Goal: Task Accomplishment & Management: Complete application form

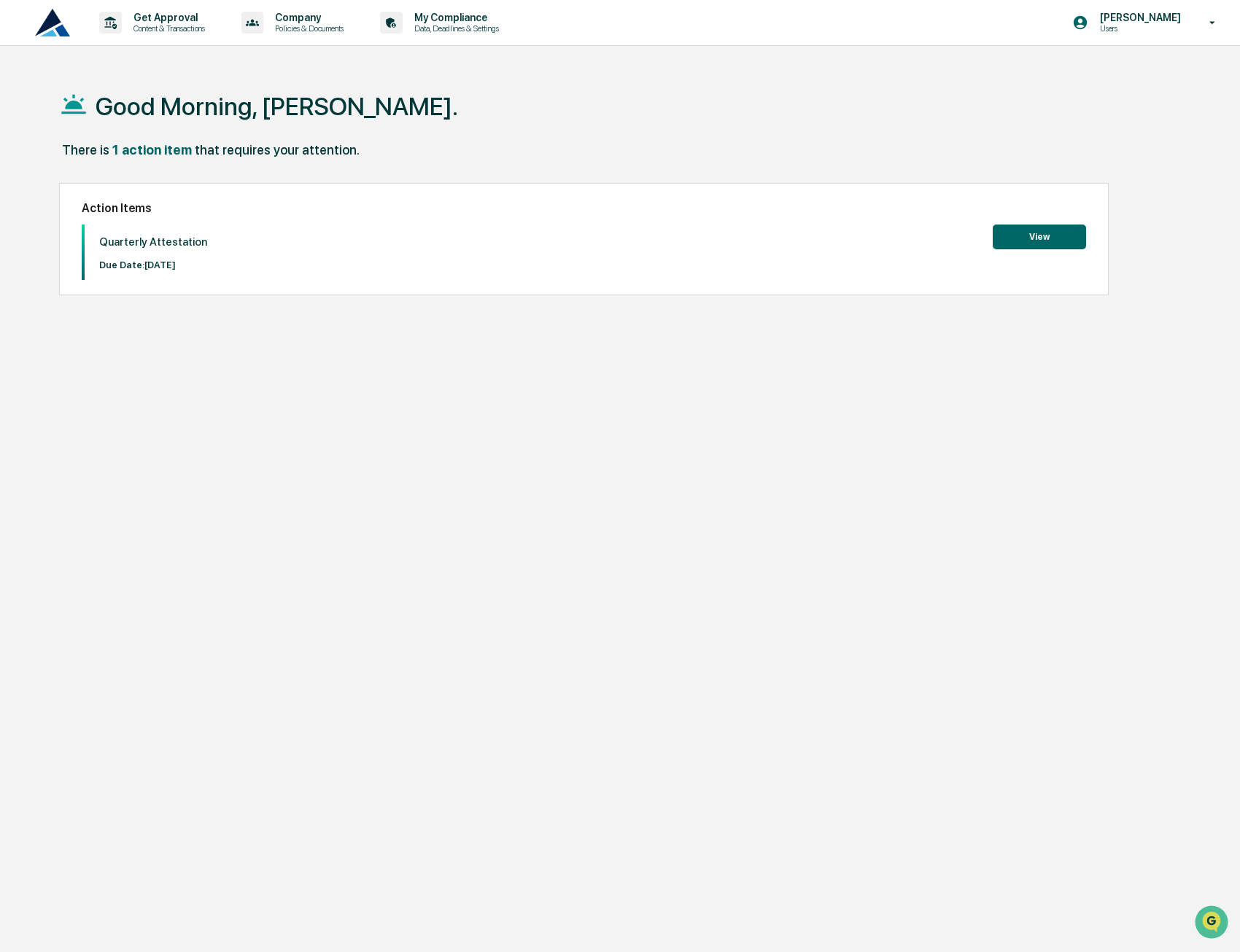
click at [1058, 242] on button "View" at bounding box center [1039, 236] width 93 height 25
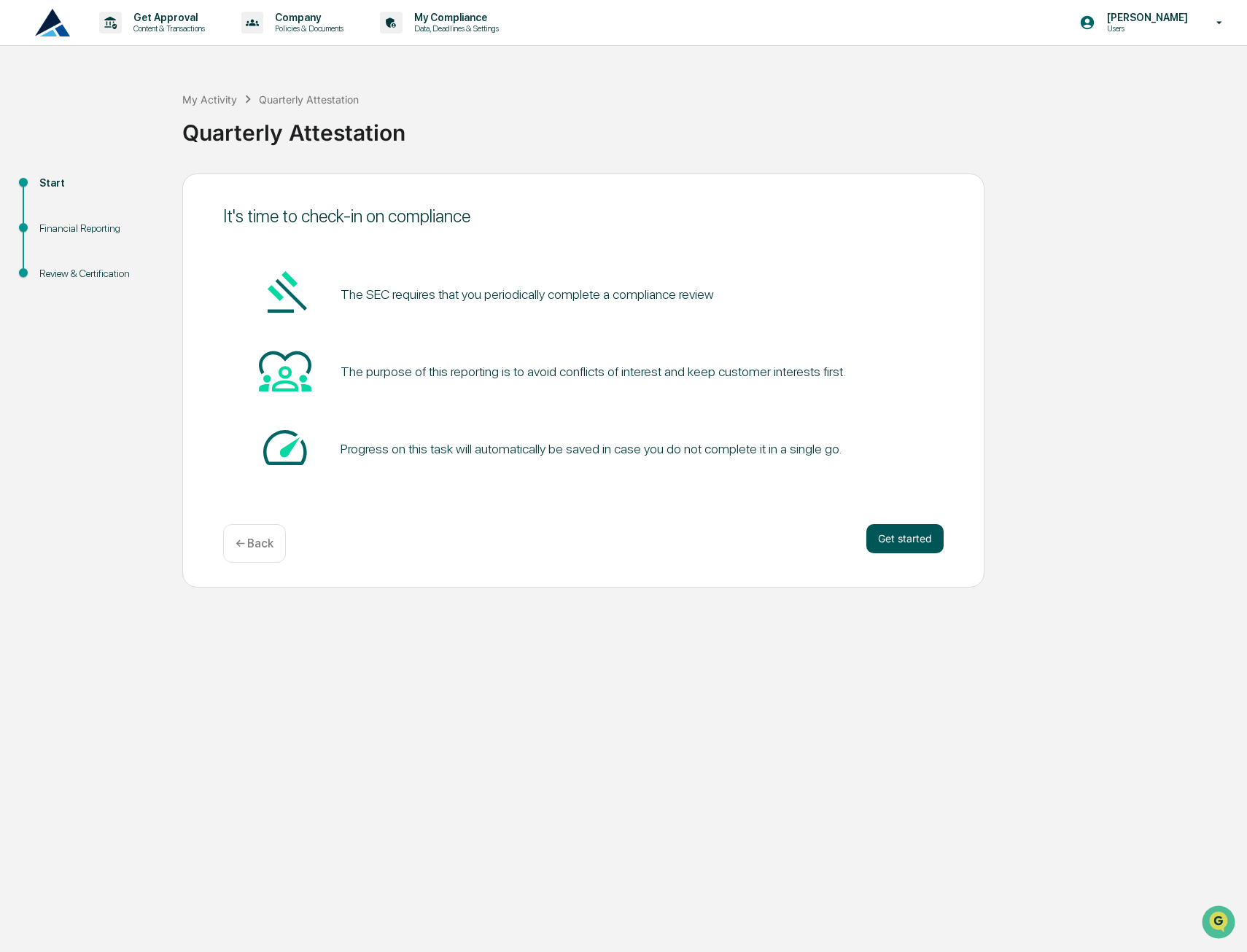
click at [888, 539] on button "Get started" at bounding box center [904, 538] width 78 height 29
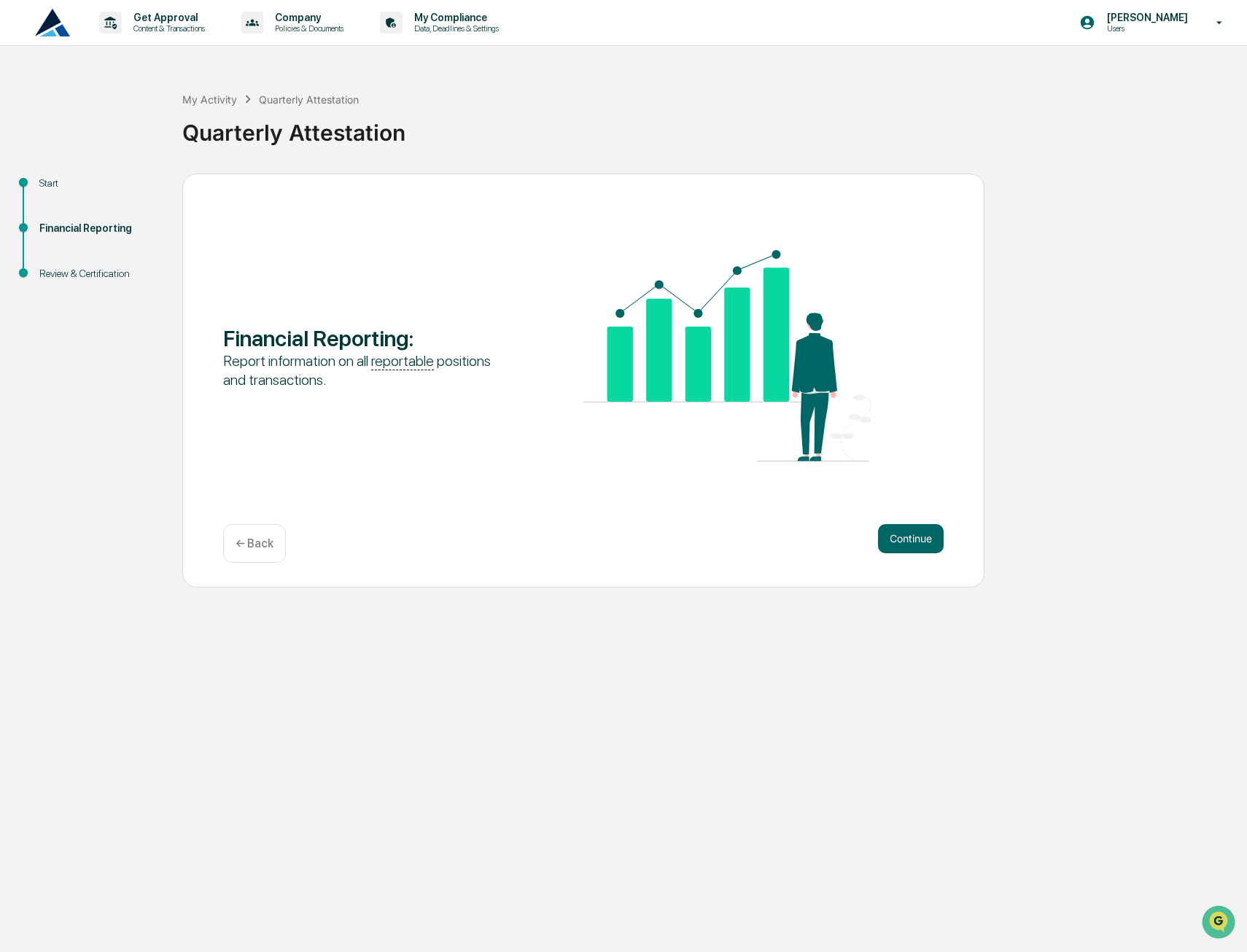
click at [886, 540] on button "Continue" at bounding box center [911, 538] width 65 height 29
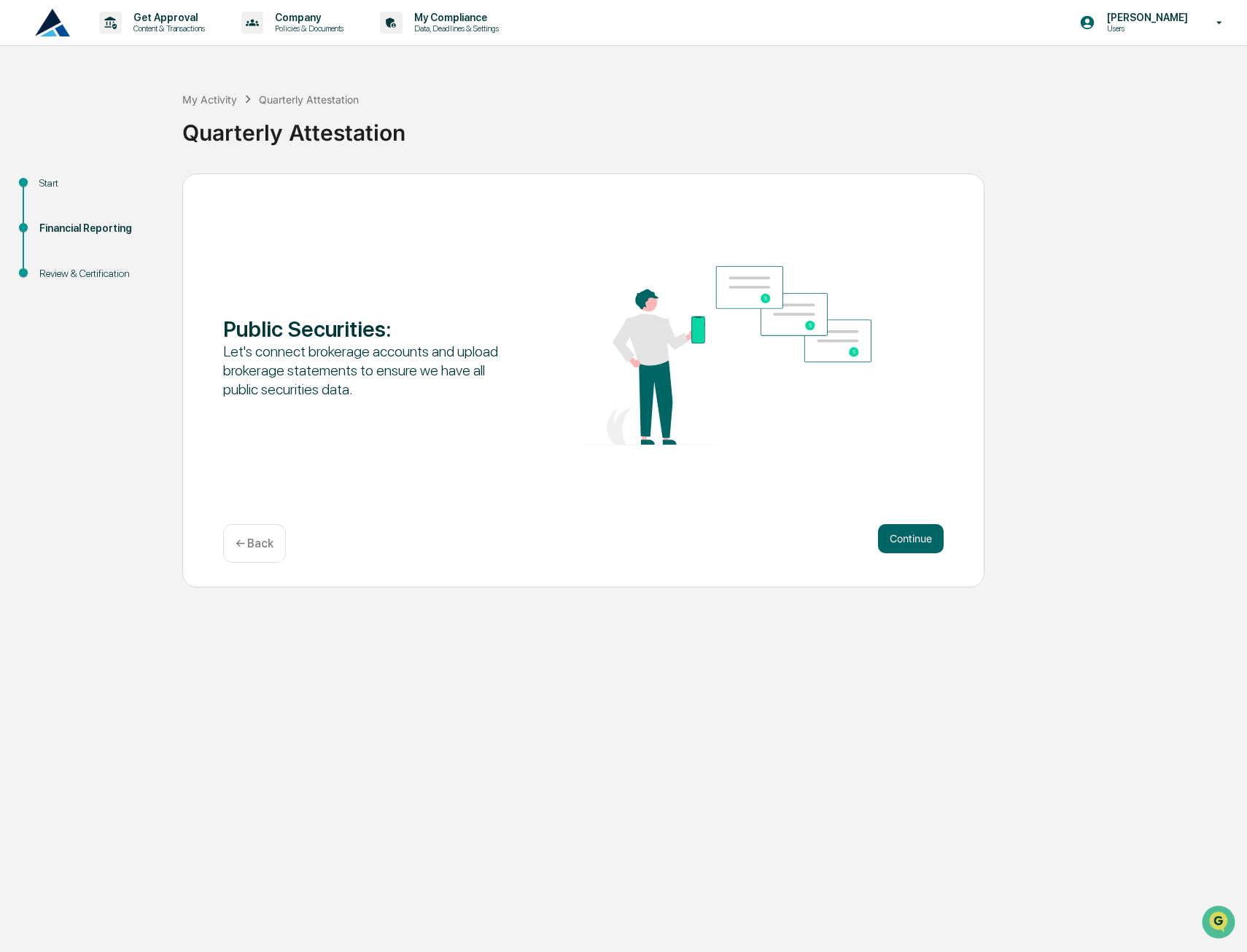
click at [886, 540] on button "Continue" at bounding box center [911, 538] width 65 height 29
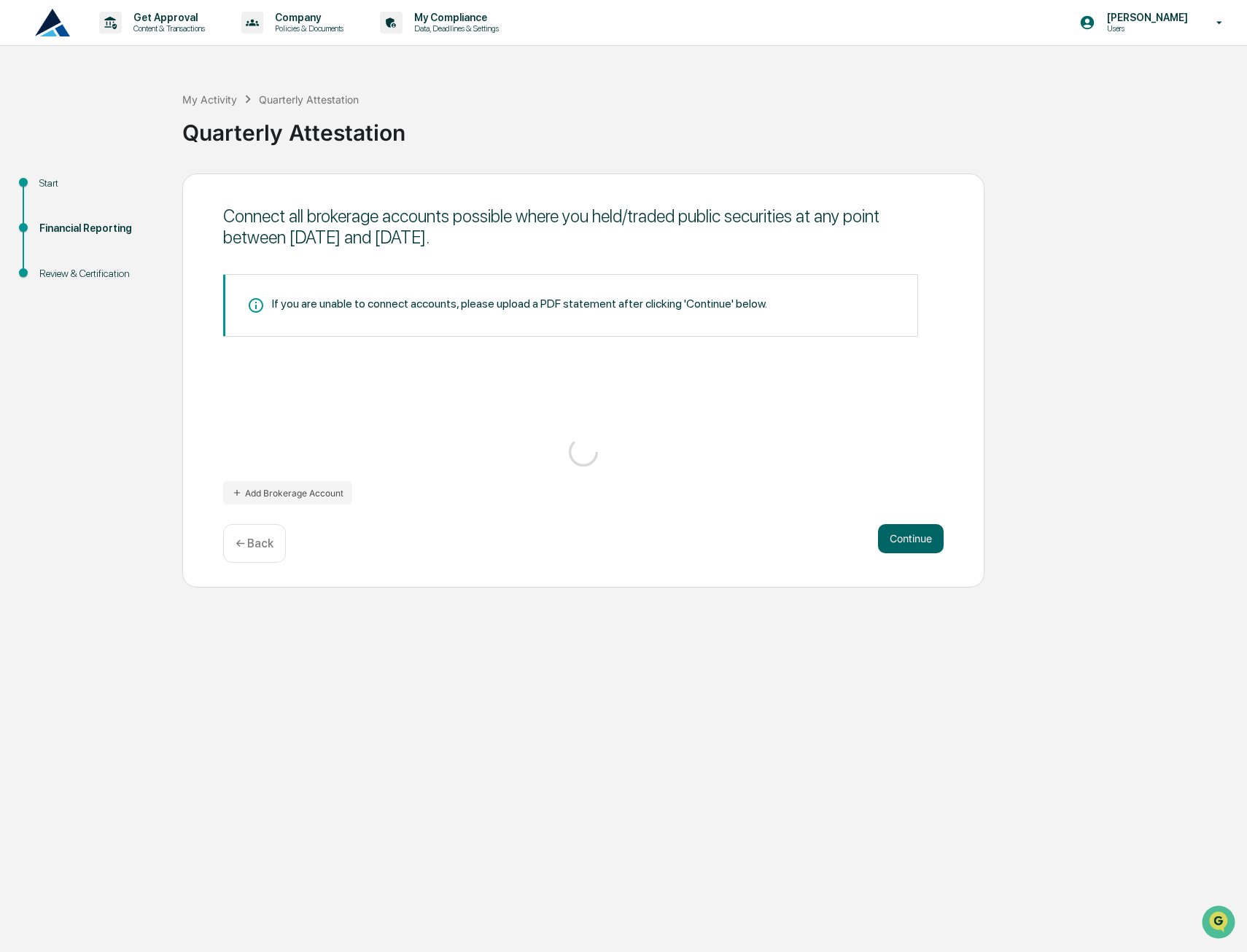
click at [886, 540] on button "Continue" at bounding box center [911, 538] width 65 height 29
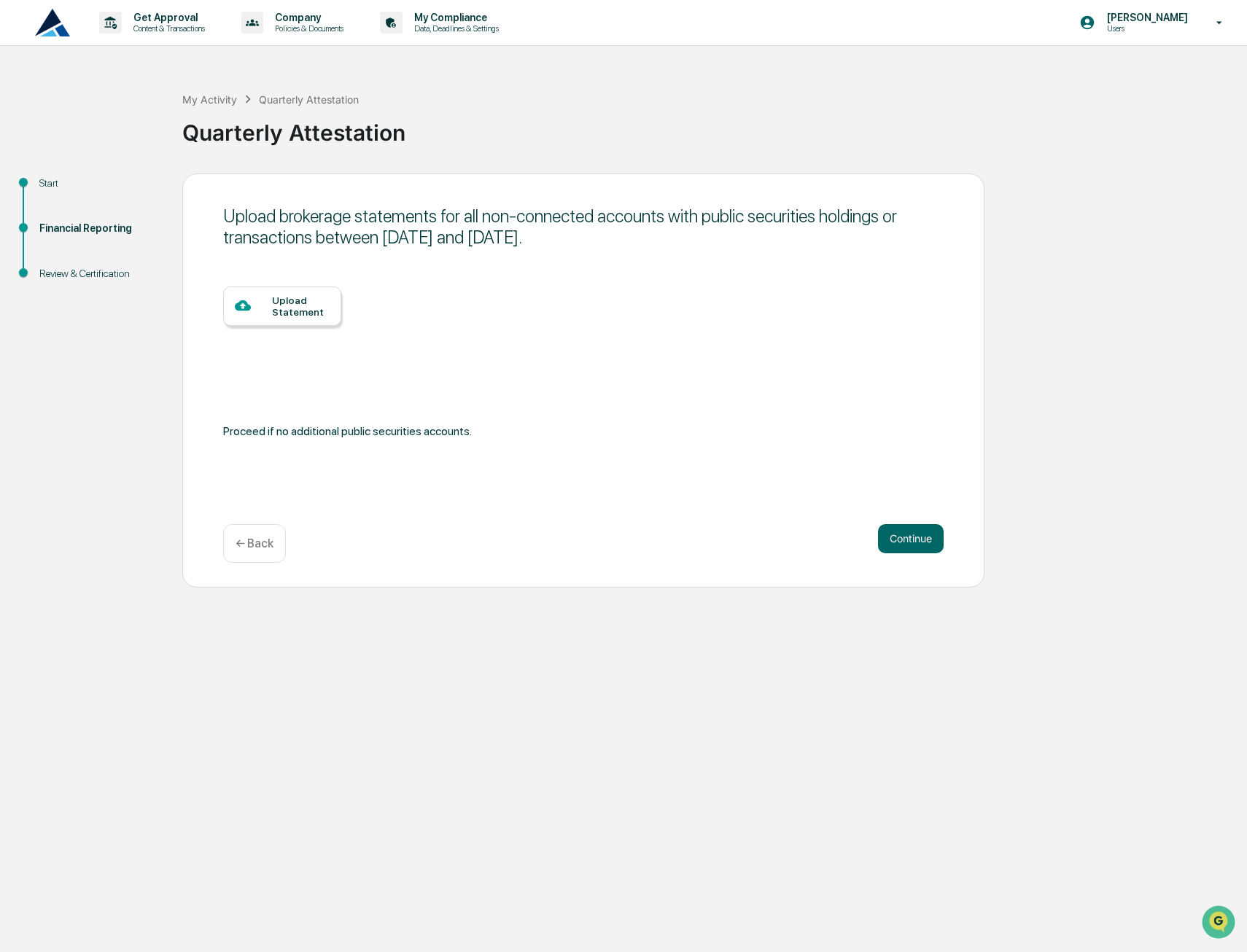
click at [886, 540] on button "Continue" at bounding box center [911, 538] width 65 height 29
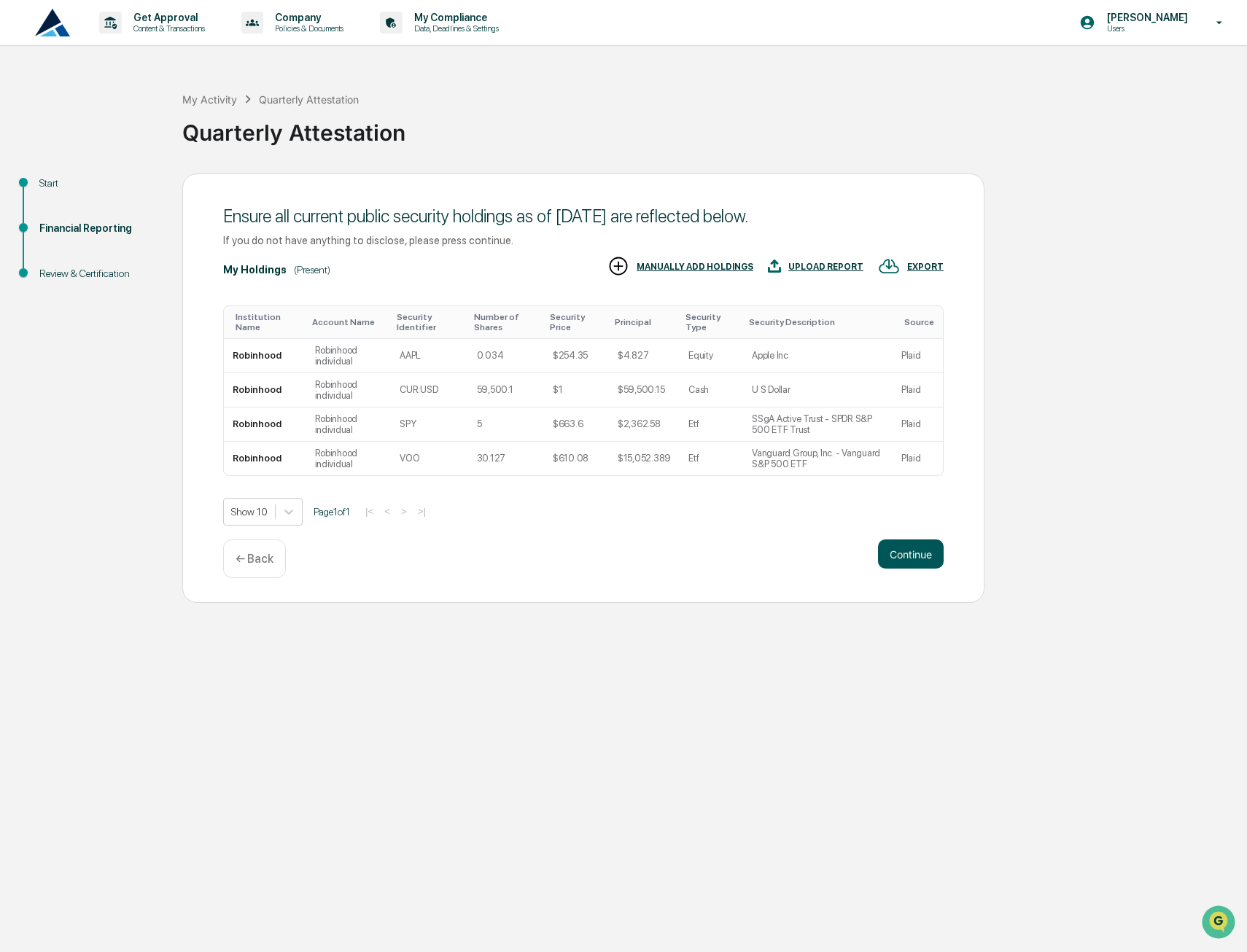
click at [901, 553] on button "Continue" at bounding box center [911, 554] width 65 height 29
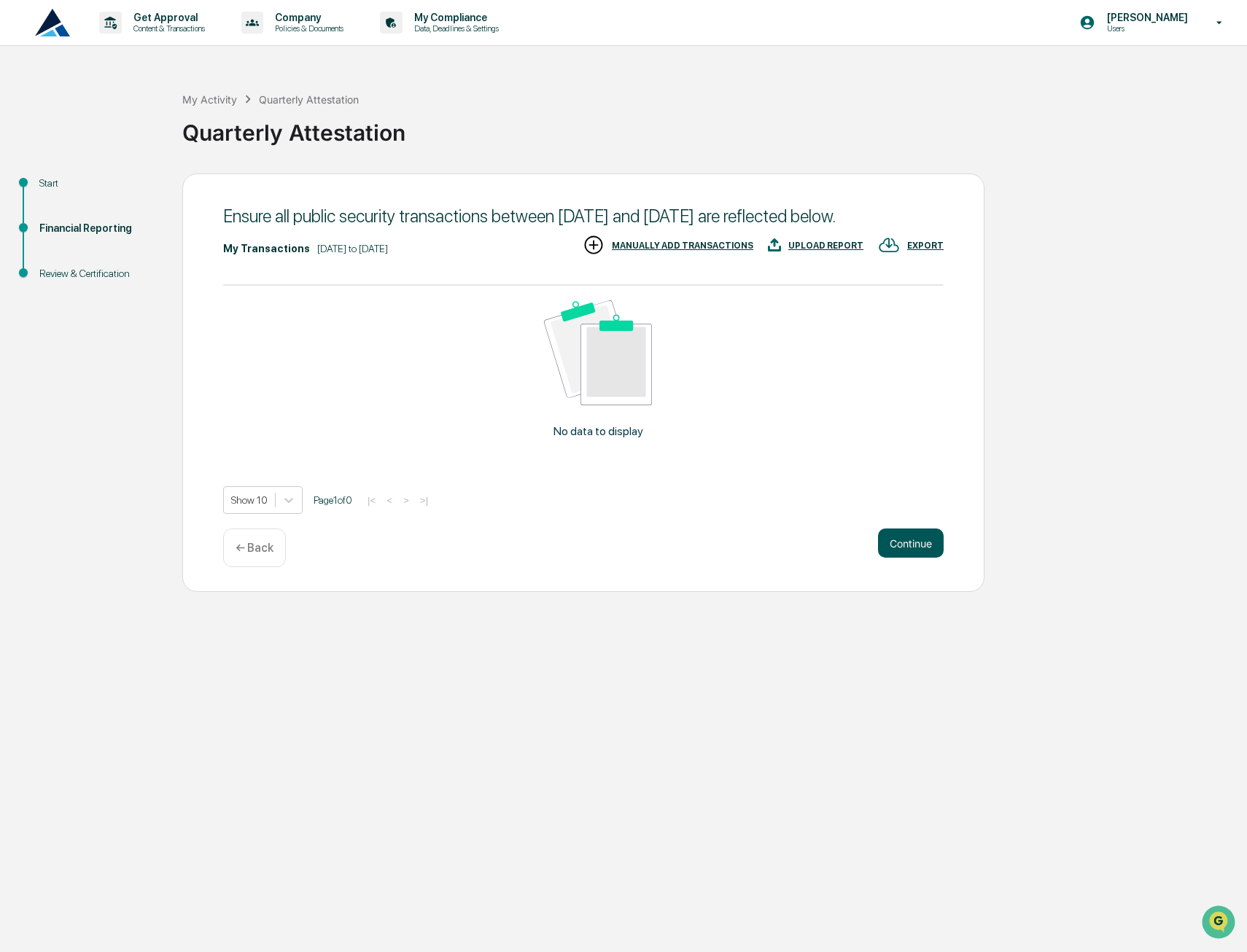
click at [901, 558] on button "Continue" at bounding box center [911, 543] width 65 height 29
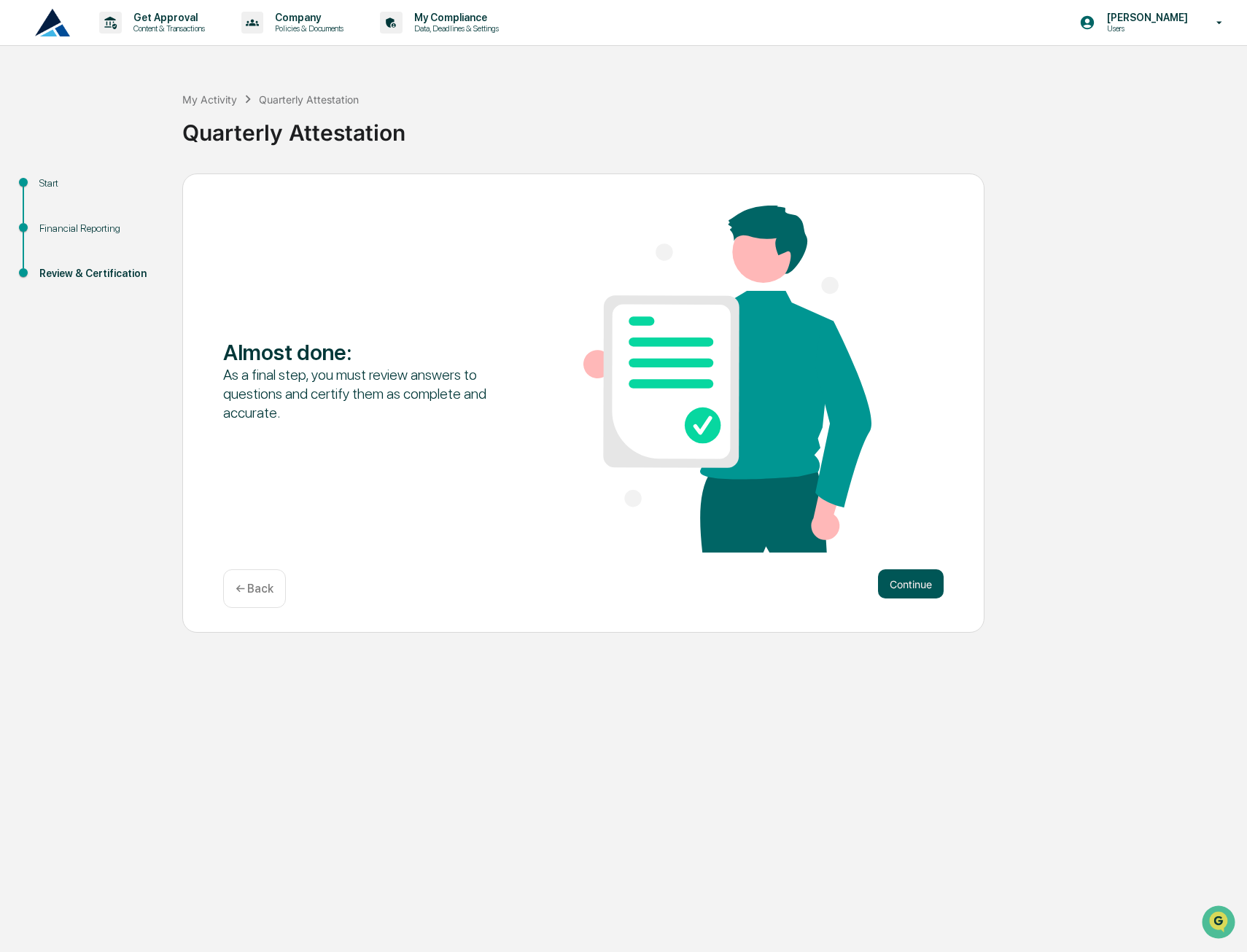
drag, startPoint x: 903, startPoint y: 565, endPoint x: 903, endPoint y: 579, distance: 14.0
click at [904, 576] on div "Almost done : As a final step, you must review answers to questions and certify…" at bounding box center [583, 404] width 802 height 461
click at [903, 579] on button "Continue" at bounding box center [911, 584] width 65 height 29
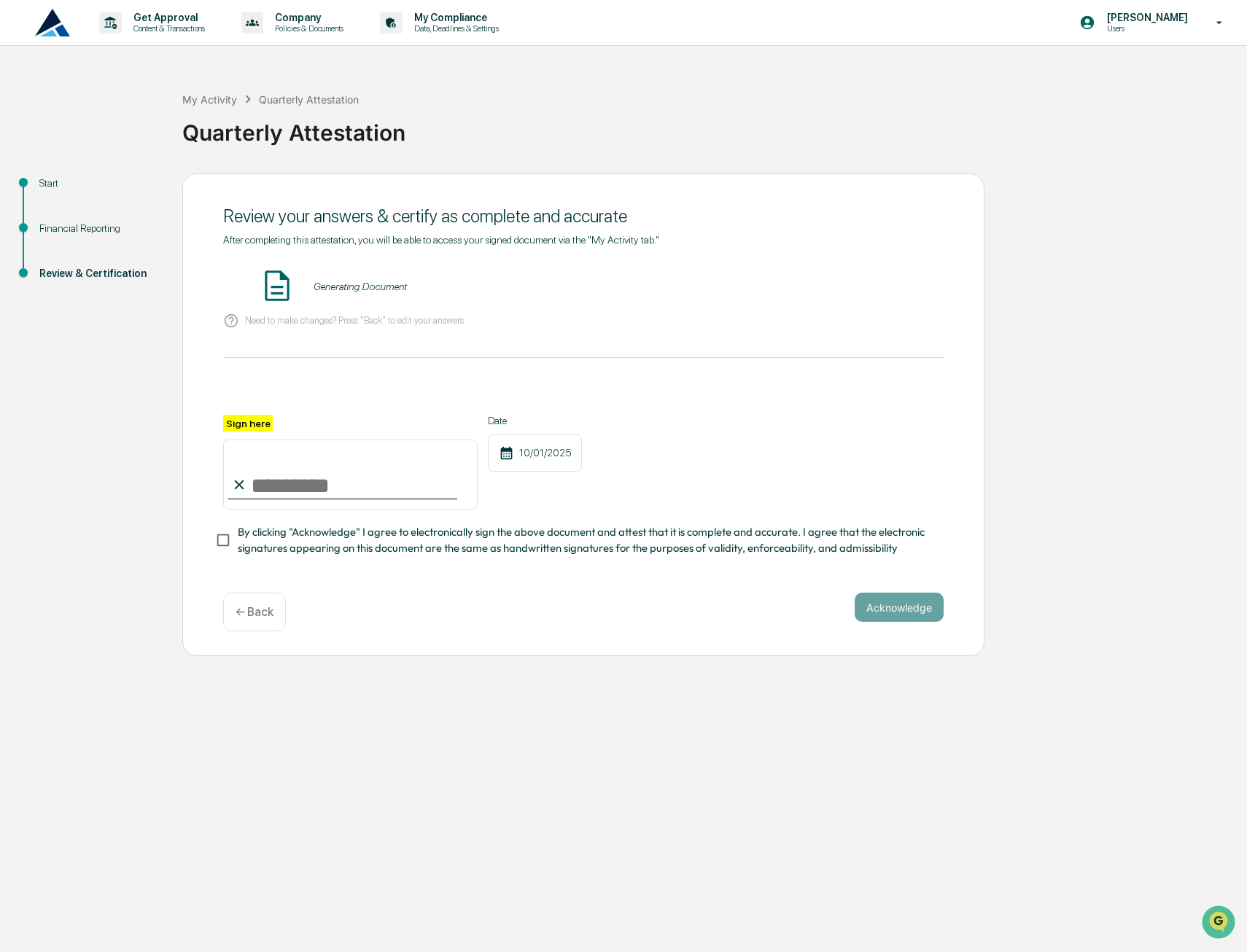
click at [270, 498] on input "Sign here" at bounding box center [350, 475] width 254 height 70
type input "**********"
click at [902, 606] on button "Acknowledge" at bounding box center [899, 607] width 89 height 29
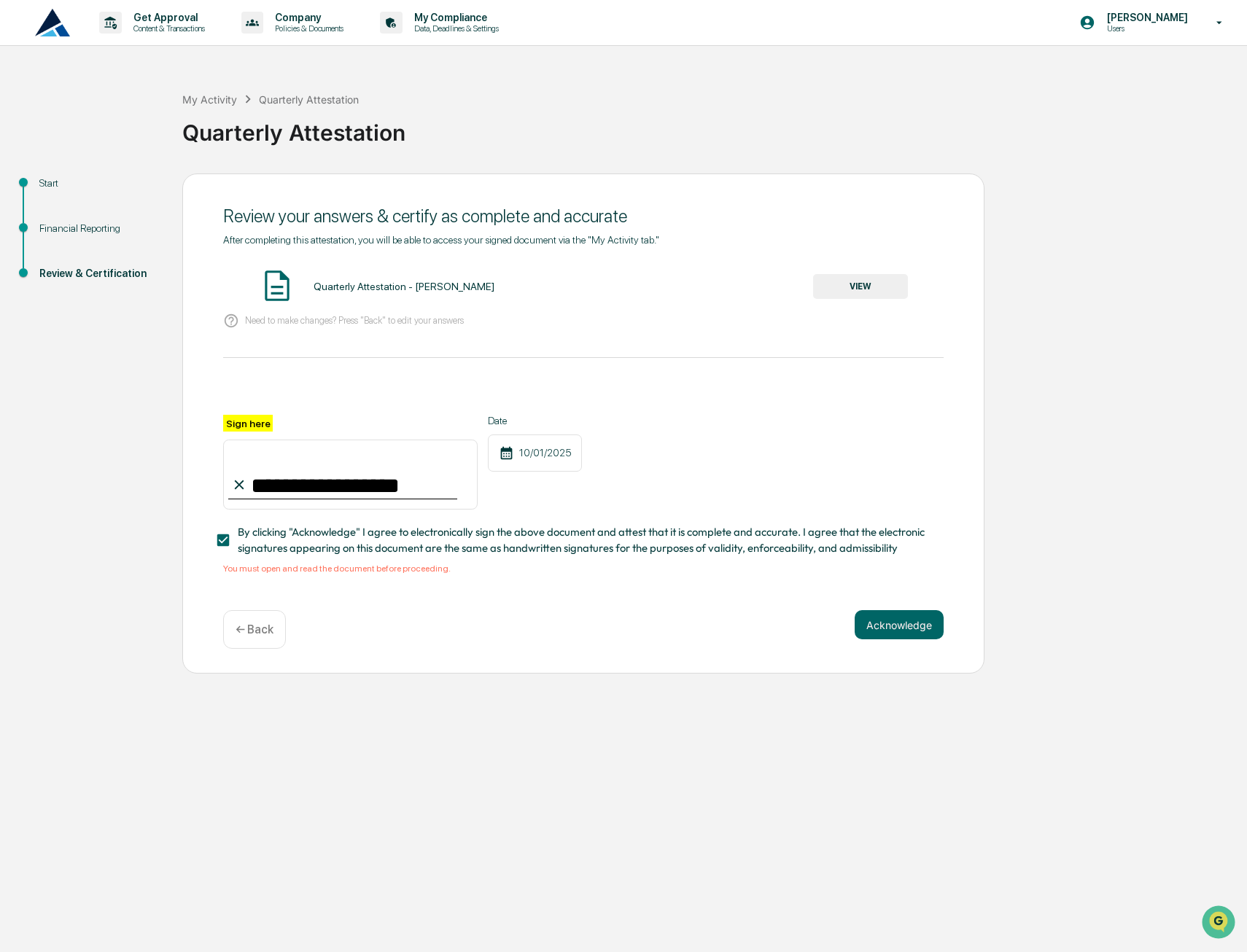
click at [861, 264] on div "**********" at bounding box center [583, 405] width 720 height 341
click at [849, 279] on button "VIEW" at bounding box center [859, 286] width 94 height 25
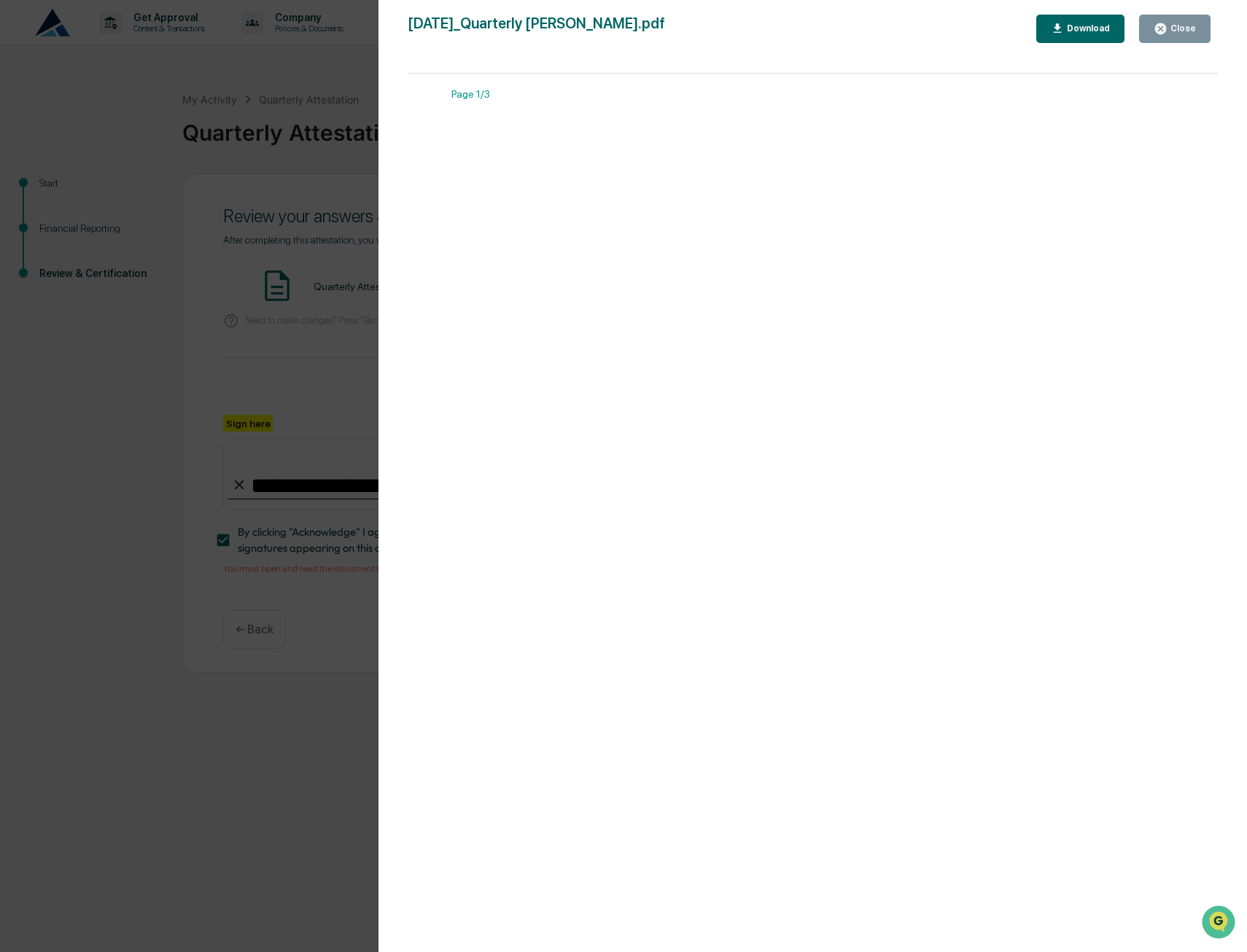
click at [1173, 24] on div "Close" at bounding box center [1182, 28] width 28 height 10
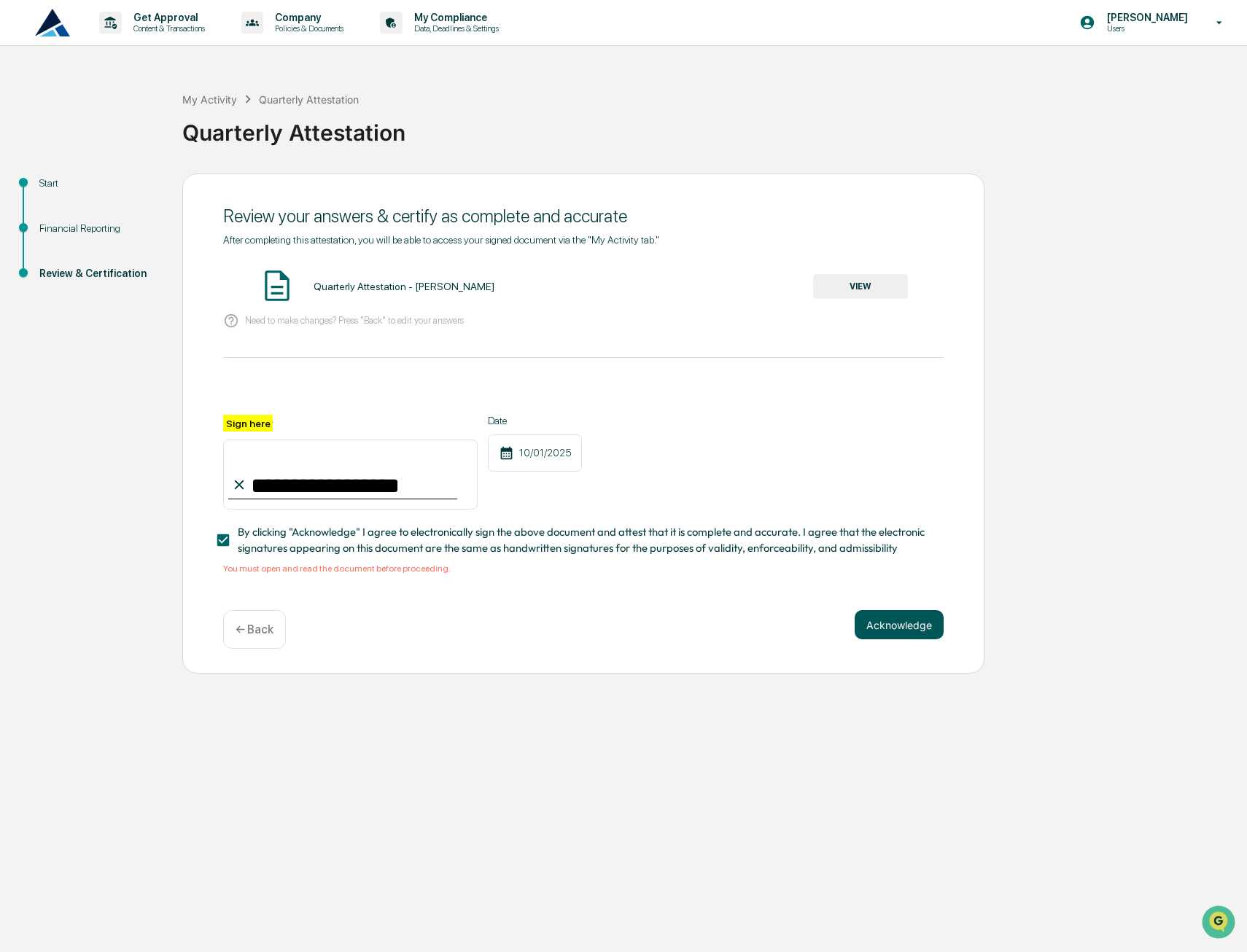
click at [900, 639] on button "Acknowledge" at bounding box center [899, 624] width 89 height 29
